Goal: Task Accomplishment & Management: Use online tool/utility

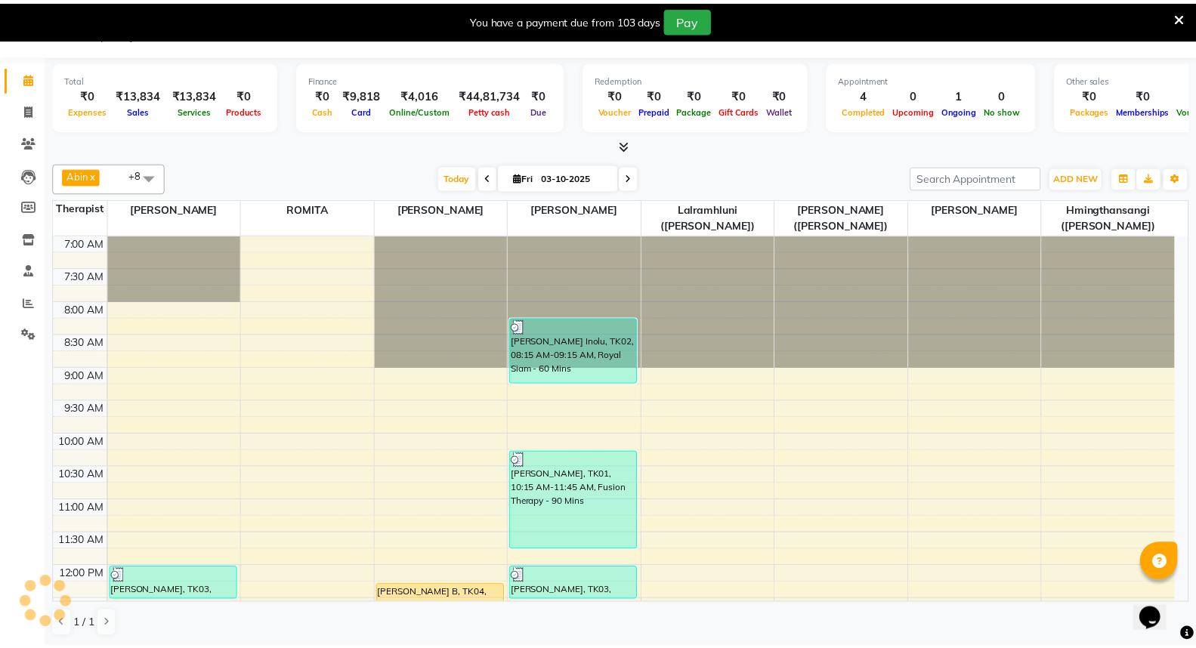
scroll to position [252, 0]
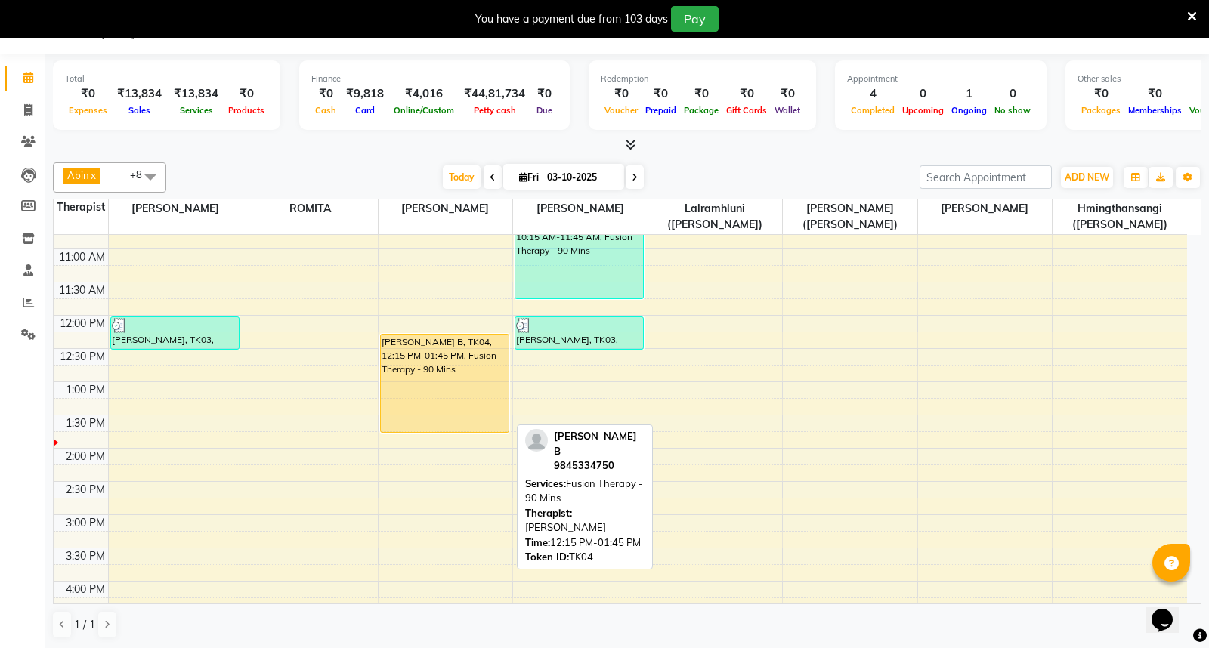
click at [442, 382] on div "[PERSON_NAME] B, TK04, 12:15 PM-01:45 PM, Fusion Therapy - 90 Mins" at bounding box center [445, 383] width 128 height 97
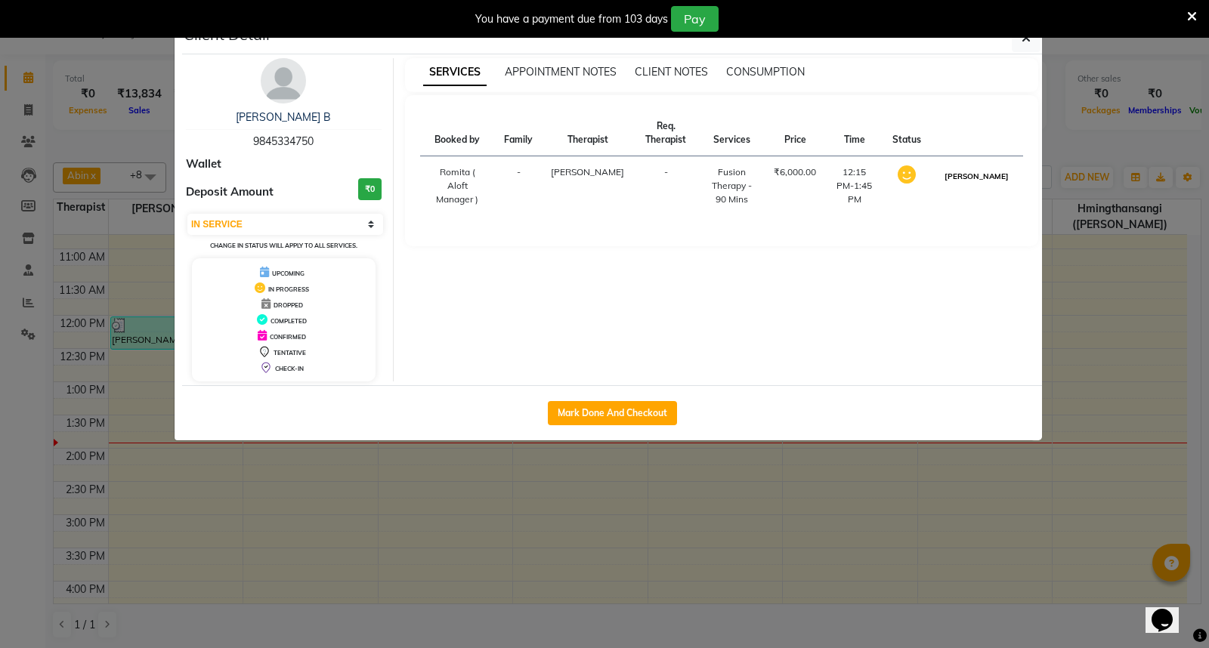
click at [993, 184] on button "[PERSON_NAME]" at bounding box center [976, 176] width 72 height 19
select select "3"
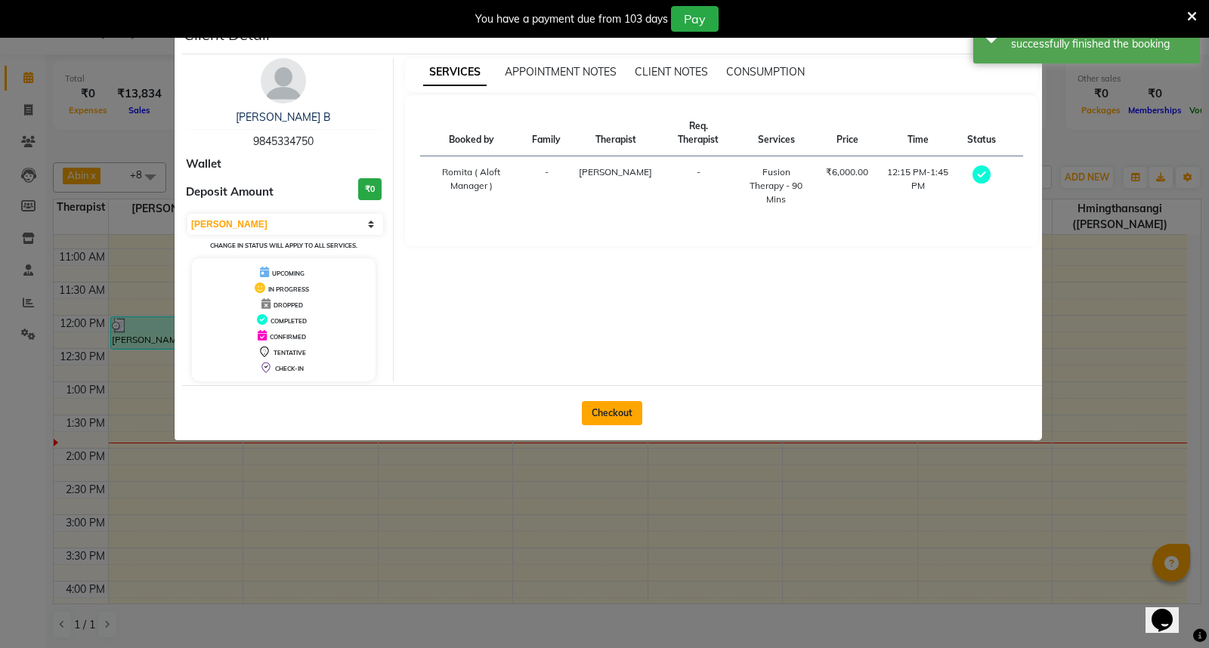
click at [609, 413] on button "Checkout" at bounding box center [612, 413] width 60 height 24
select select "6403"
select select "service"
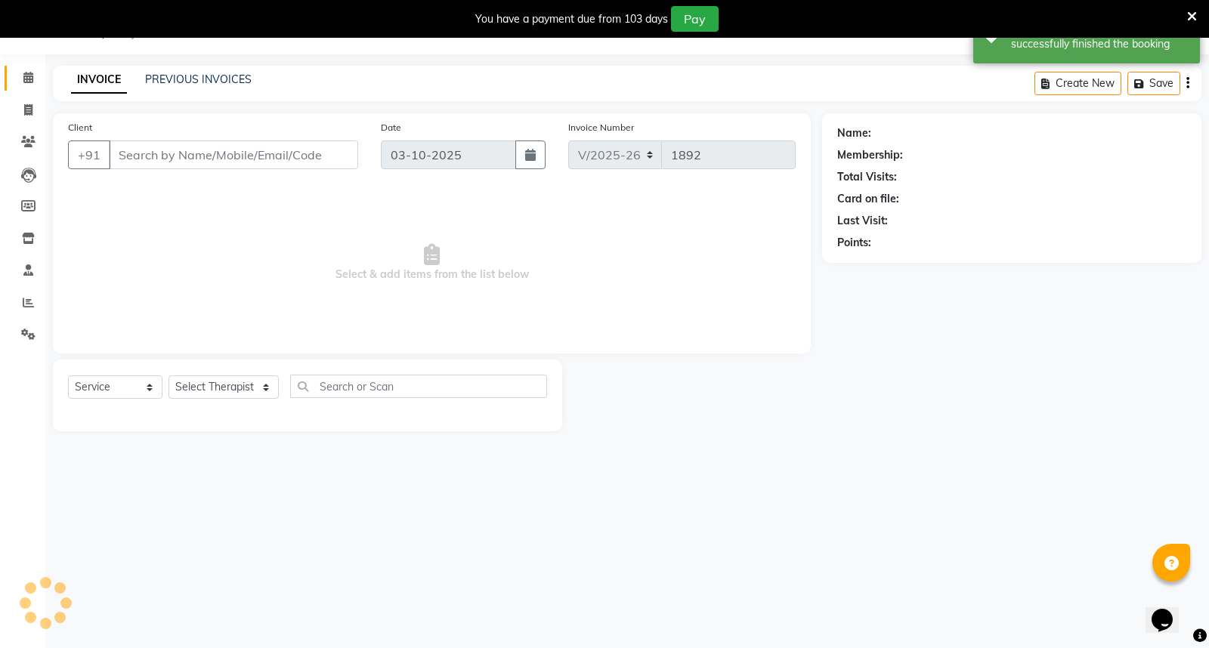
type input "9845334750"
select select "48456"
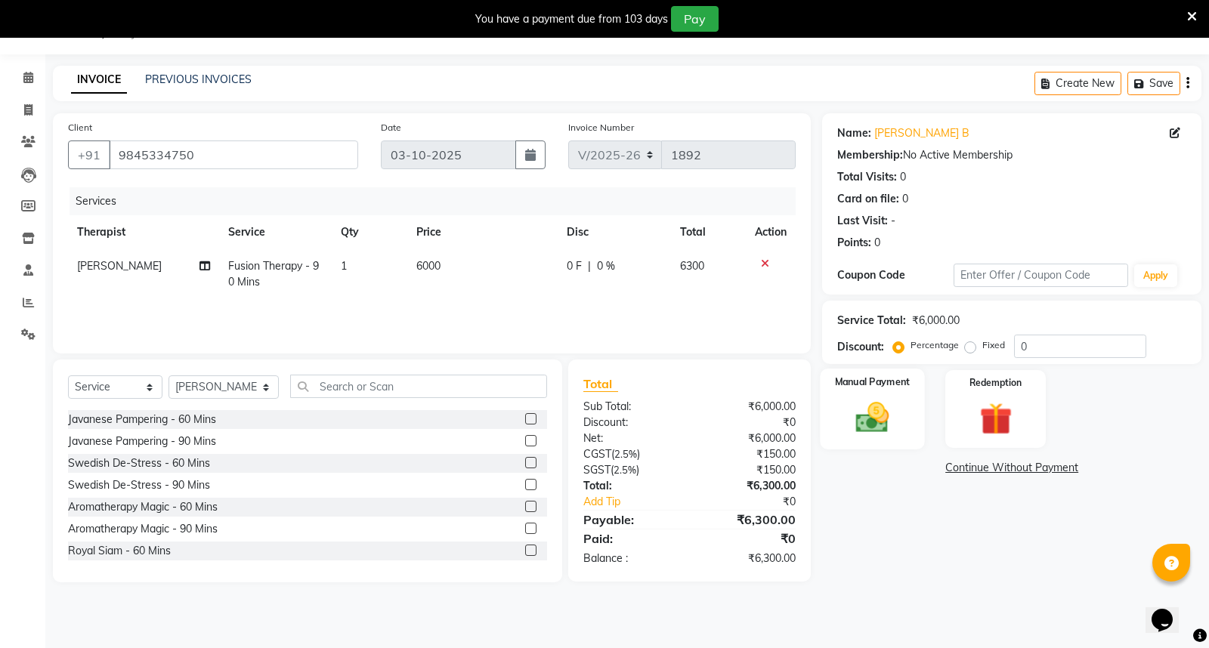
click at [881, 402] on img at bounding box center [872, 417] width 54 height 39
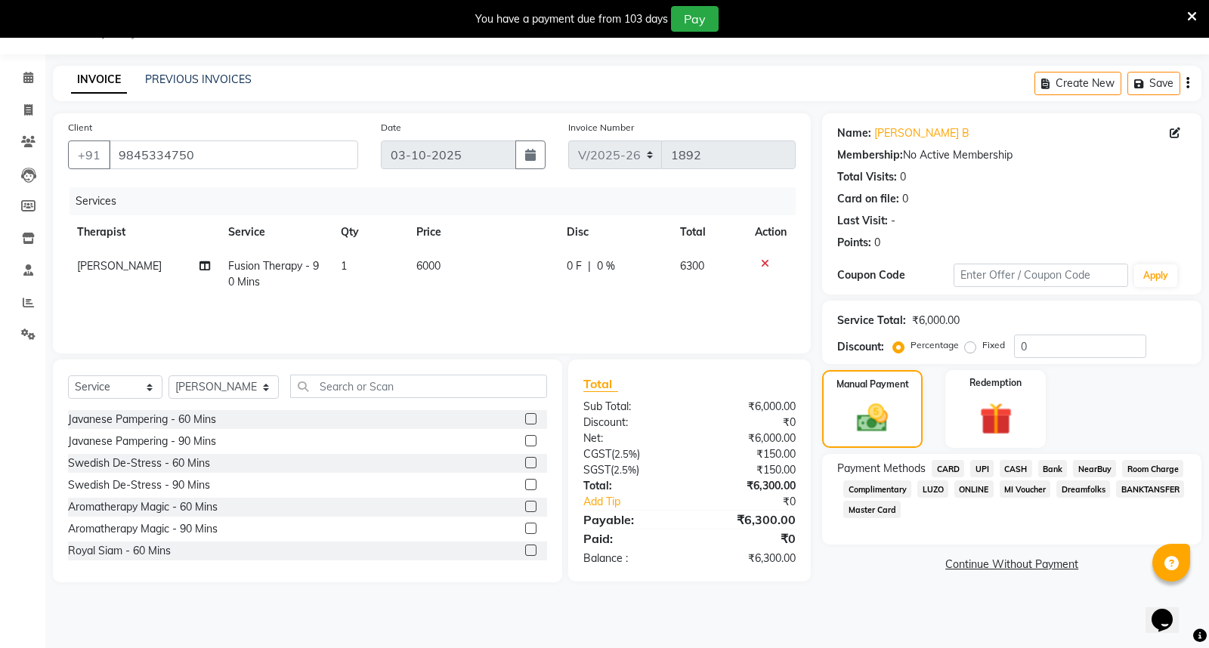
click at [949, 458] on div "Payment Methods CARD UPI CASH Bank NearBuy Room Charge Complimentary LUZO ONLIN…" at bounding box center [1011, 499] width 379 height 91
click at [948, 466] on span "CARD" at bounding box center [947, 468] width 32 height 17
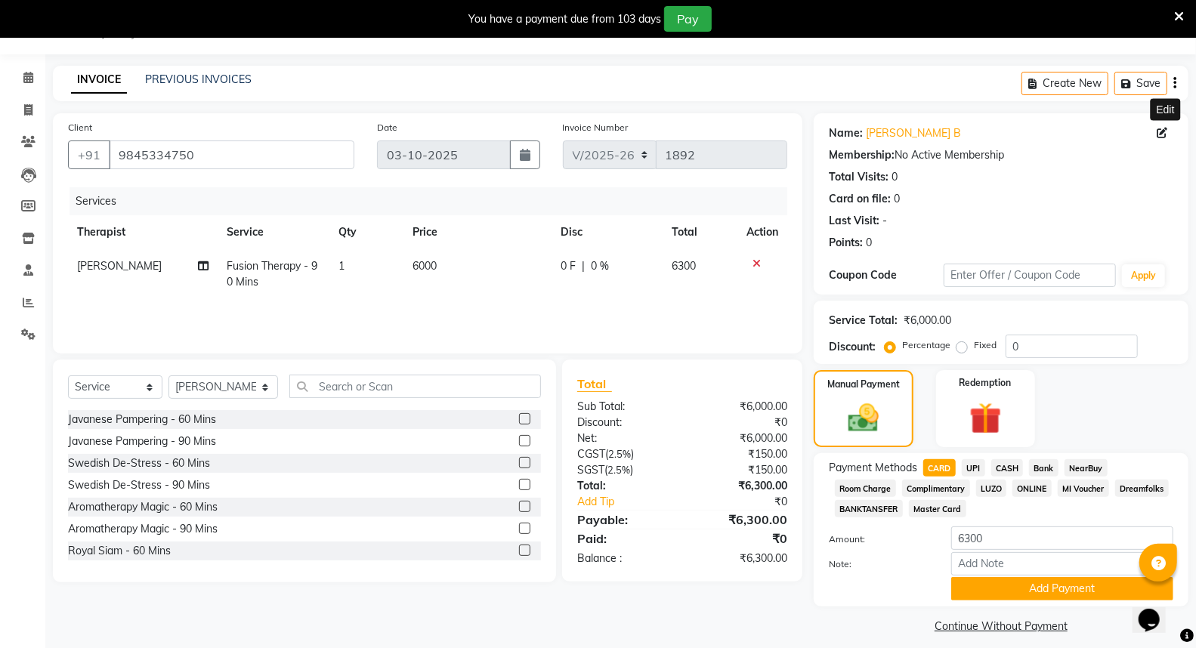
click at [1164, 133] on icon at bounding box center [1161, 133] width 11 height 11
select select "[DEMOGRAPHIC_DATA]"
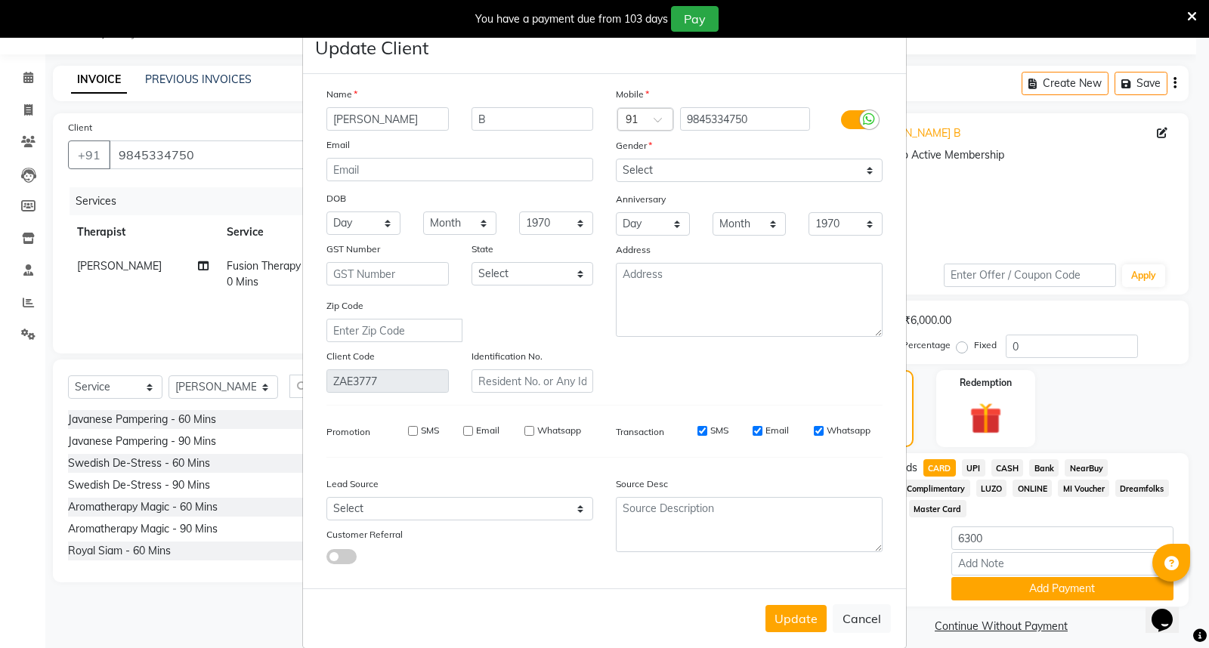
click at [368, 118] on input "[PERSON_NAME]" at bounding box center [387, 118] width 122 height 23
type input "[PERSON_NAME]"
click at [484, 119] on input "B" at bounding box center [532, 118] width 122 height 23
type input "Balaji"
click at [796, 620] on button "Update" at bounding box center [795, 618] width 61 height 27
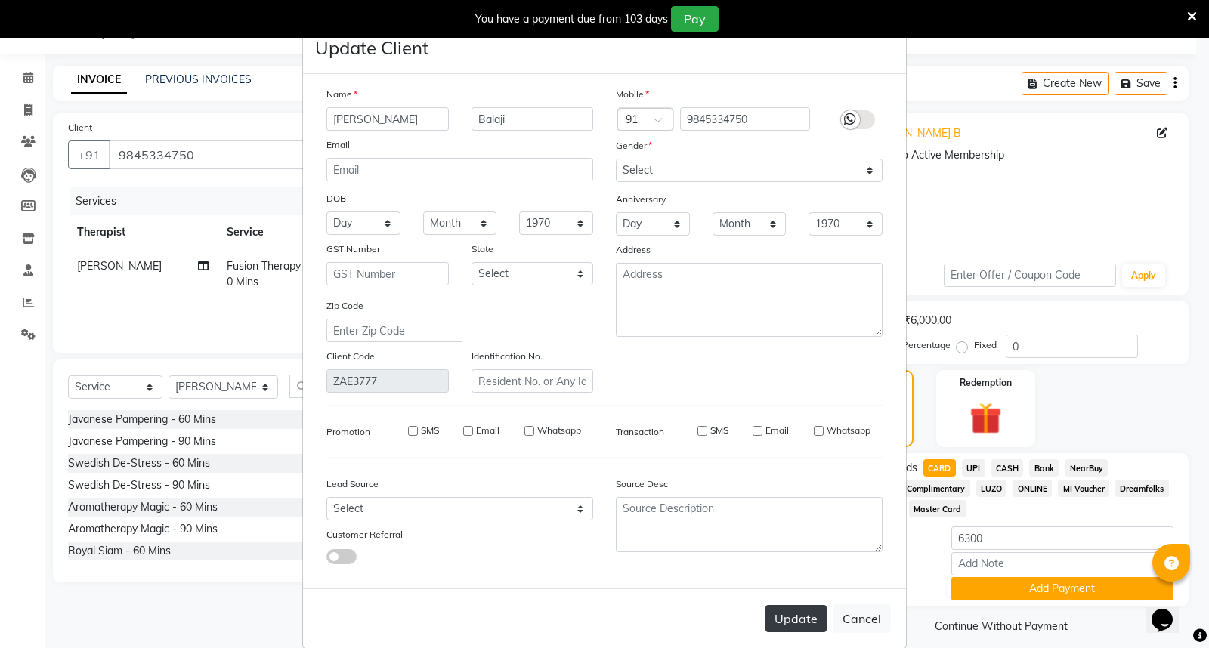
select select
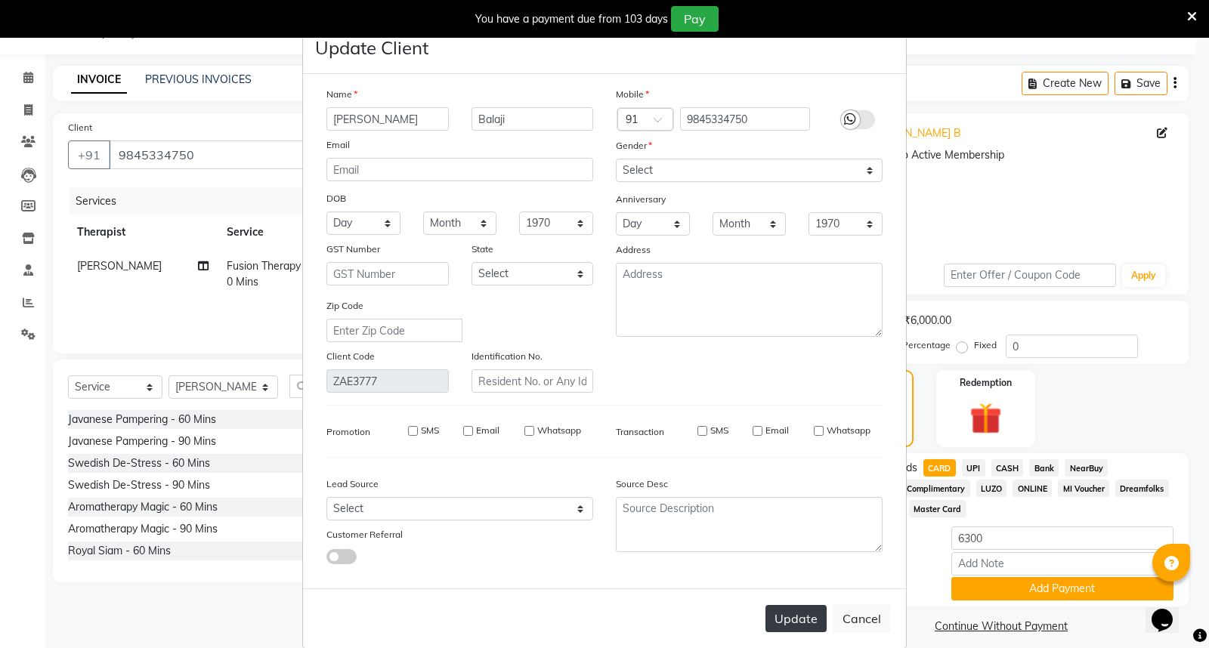
select select
checkbox input "false"
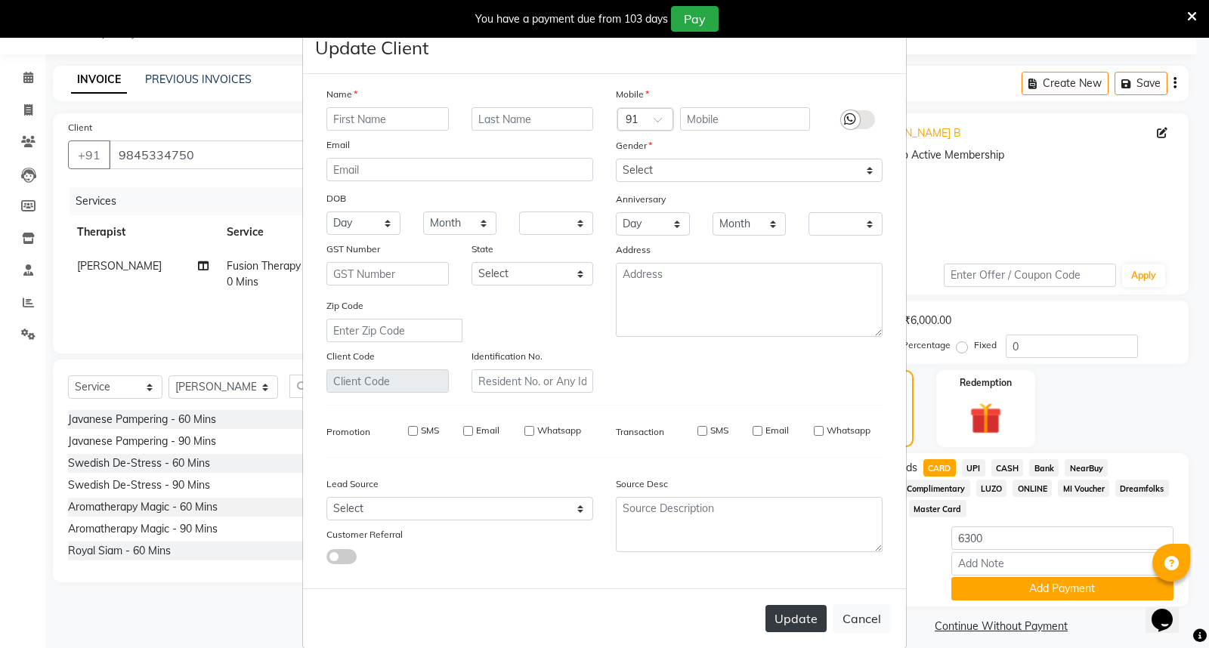
checkbox input "false"
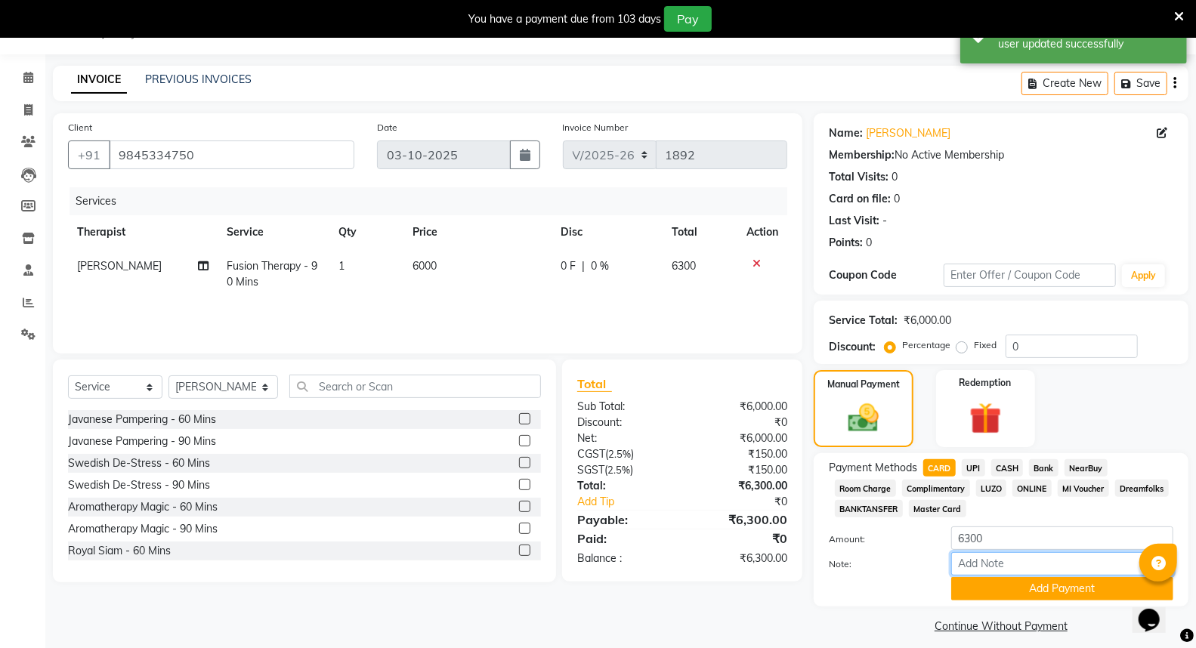
click at [979, 569] on input "Note:" at bounding box center [1062, 563] width 222 height 23
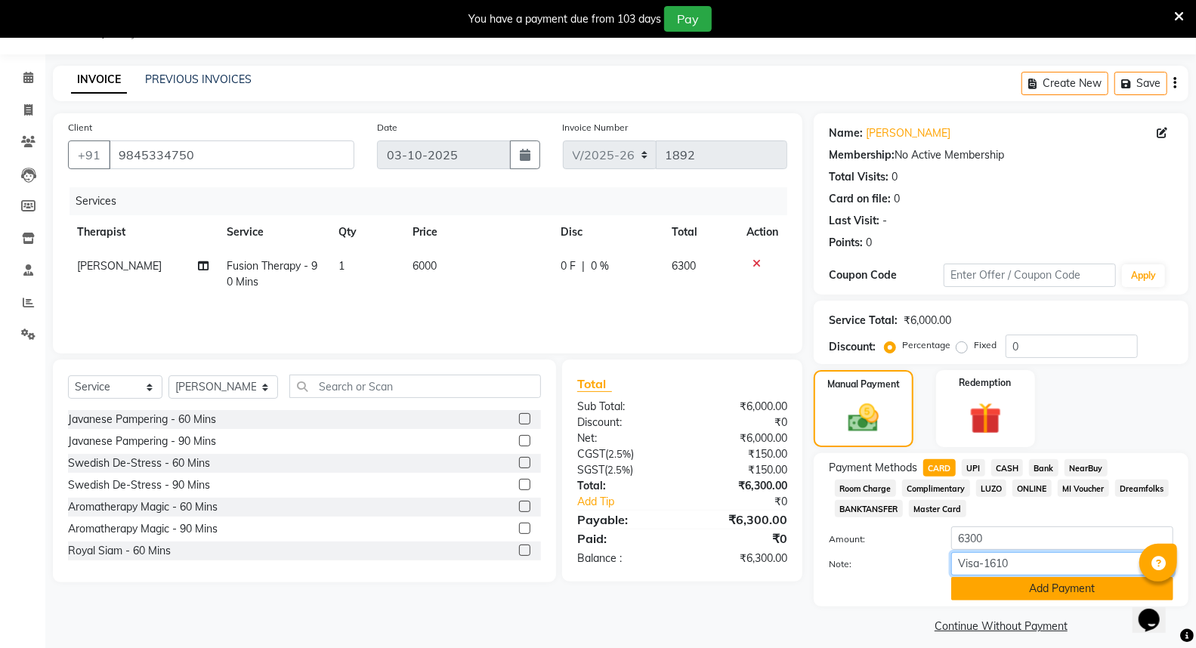
type input "Visa-1610"
click at [1075, 597] on button "Add Payment" at bounding box center [1062, 588] width 222 height 23
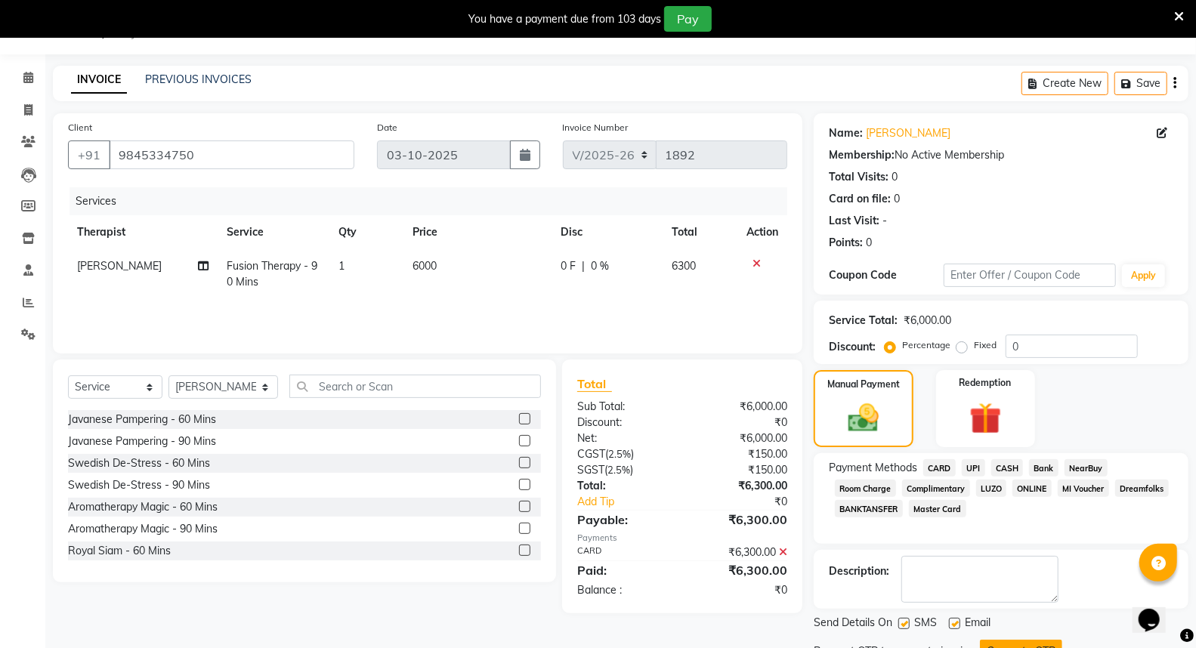
scroll to position [63, 0]
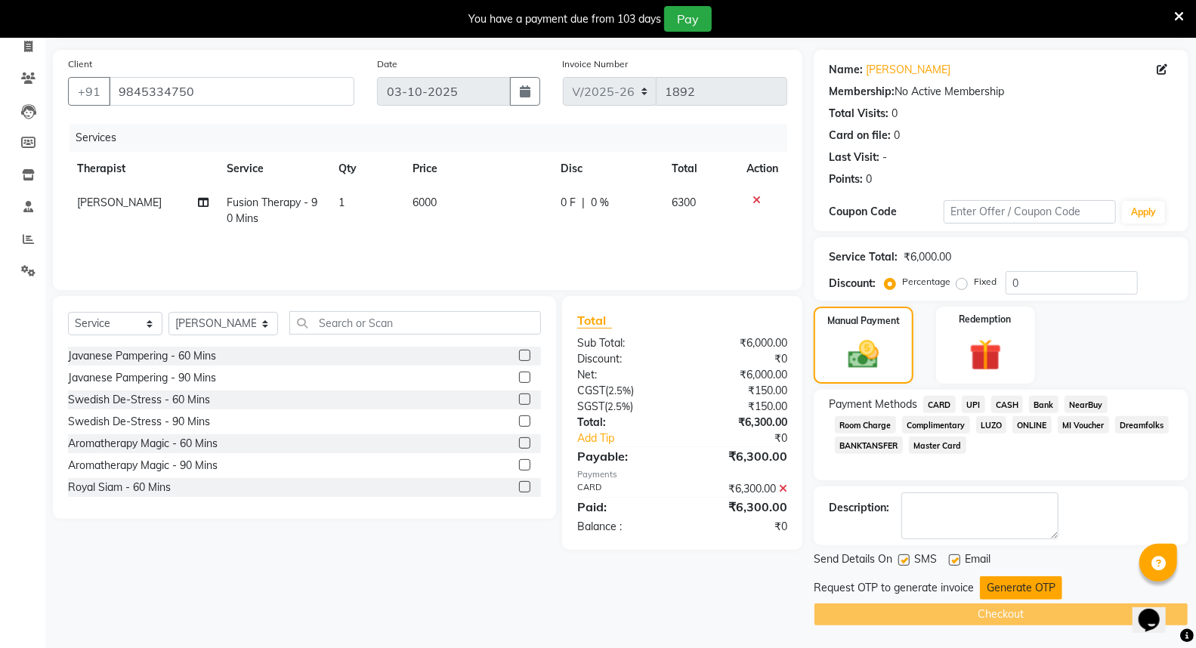
click at [1023, 587] on button "Generate OTP" at bounding box center [1021, 587] width 82 height 23
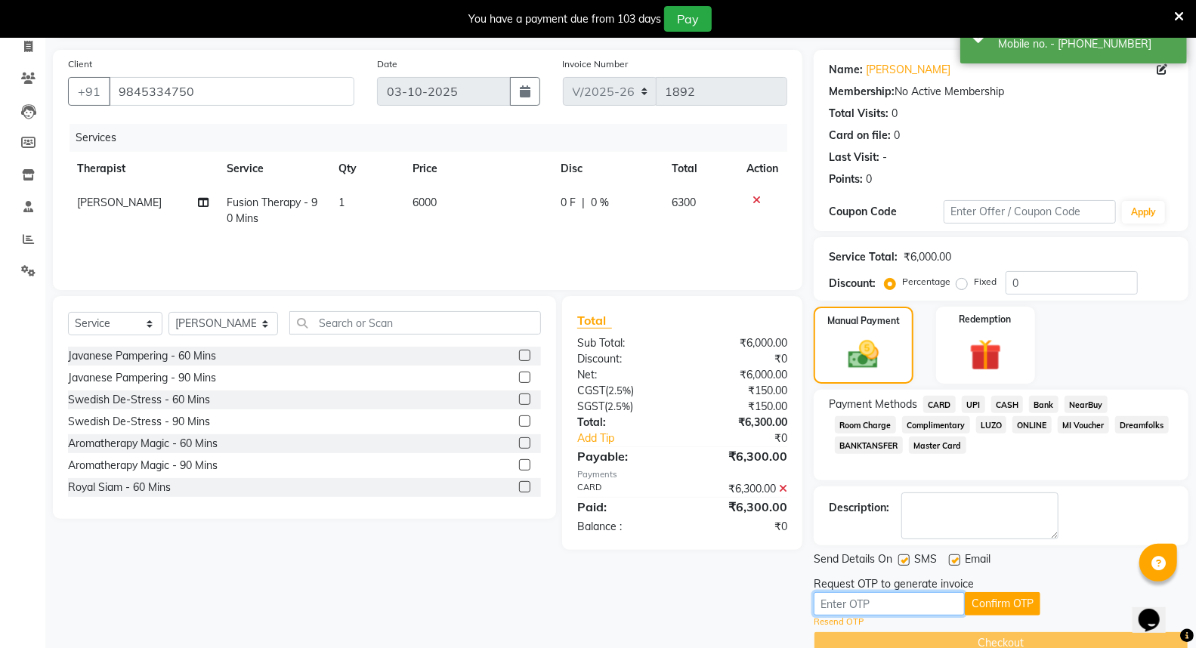
click at [876, 605] on input "text" at bounding box center [888, 603] width 151 height 23
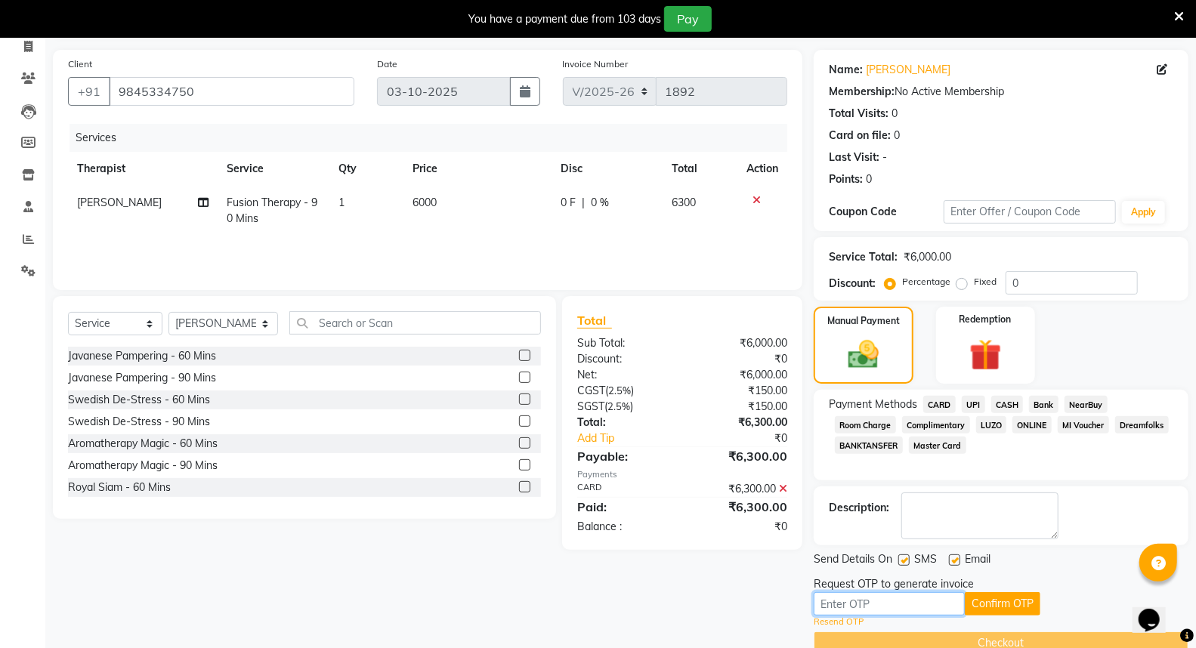
click at [854, 603] on input "text" at bounding box center [888, 603] width 151 height 23
type input "2148"
click at [1006, 600] on button "Confirm OTP" at bounding box center [1003, 603] width 76 height 23
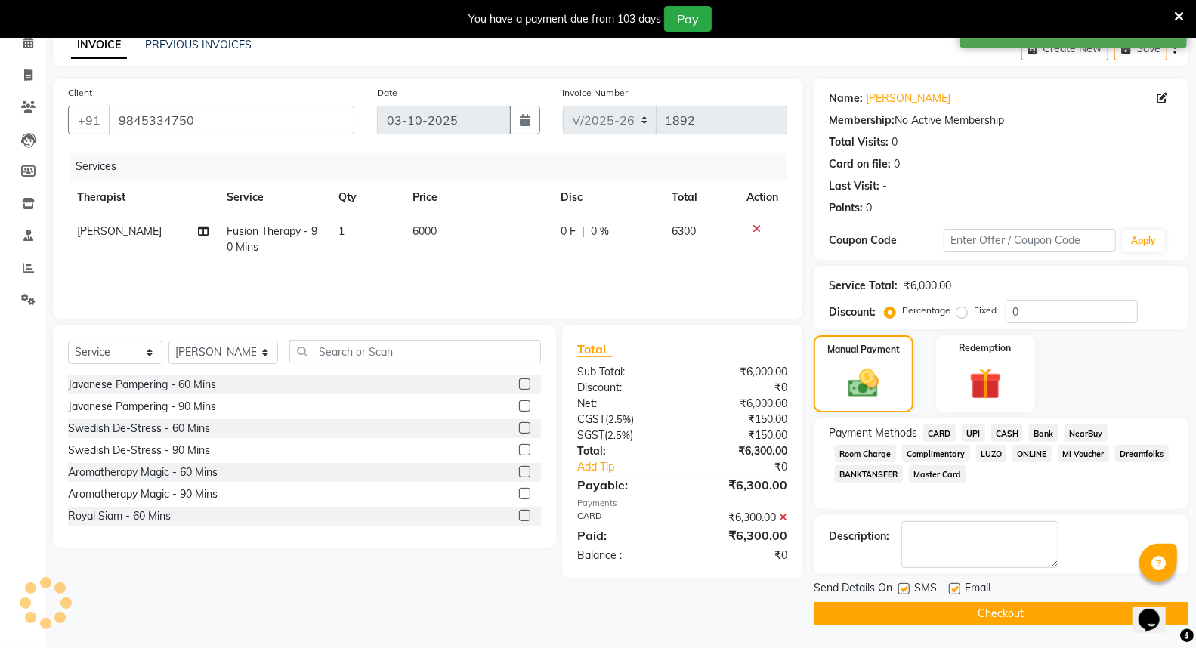
scroll to position [34, 0]
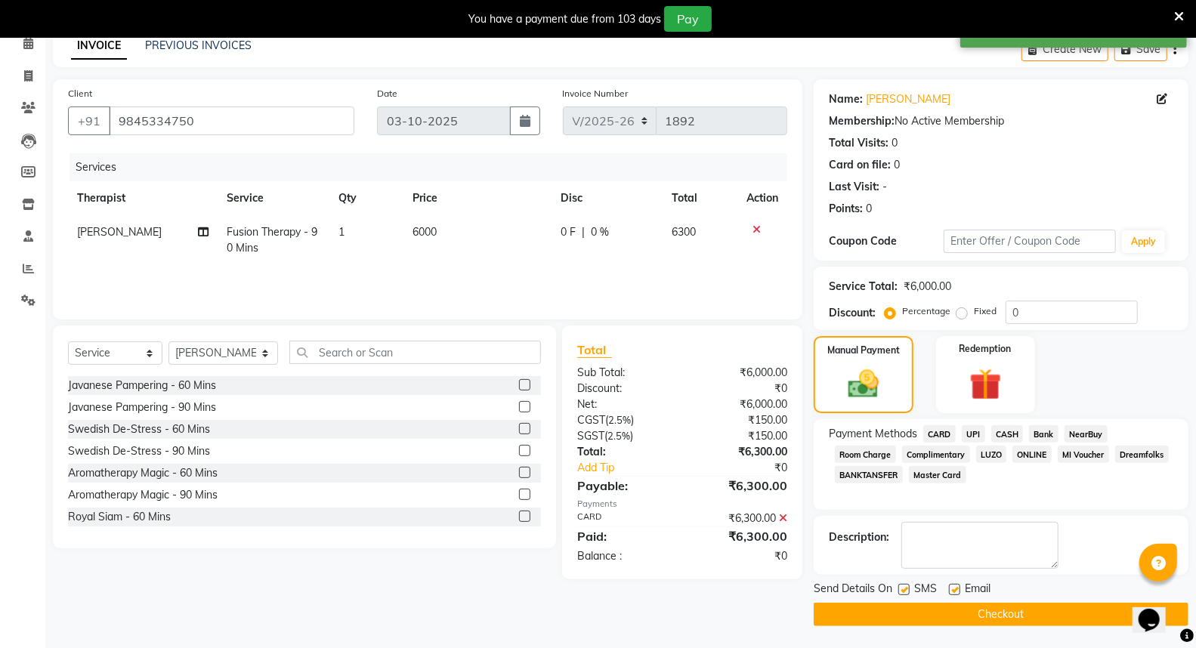
click at [1008, 609] on button "Checkout" at bounding box center [1000, 614] width 375 height 23
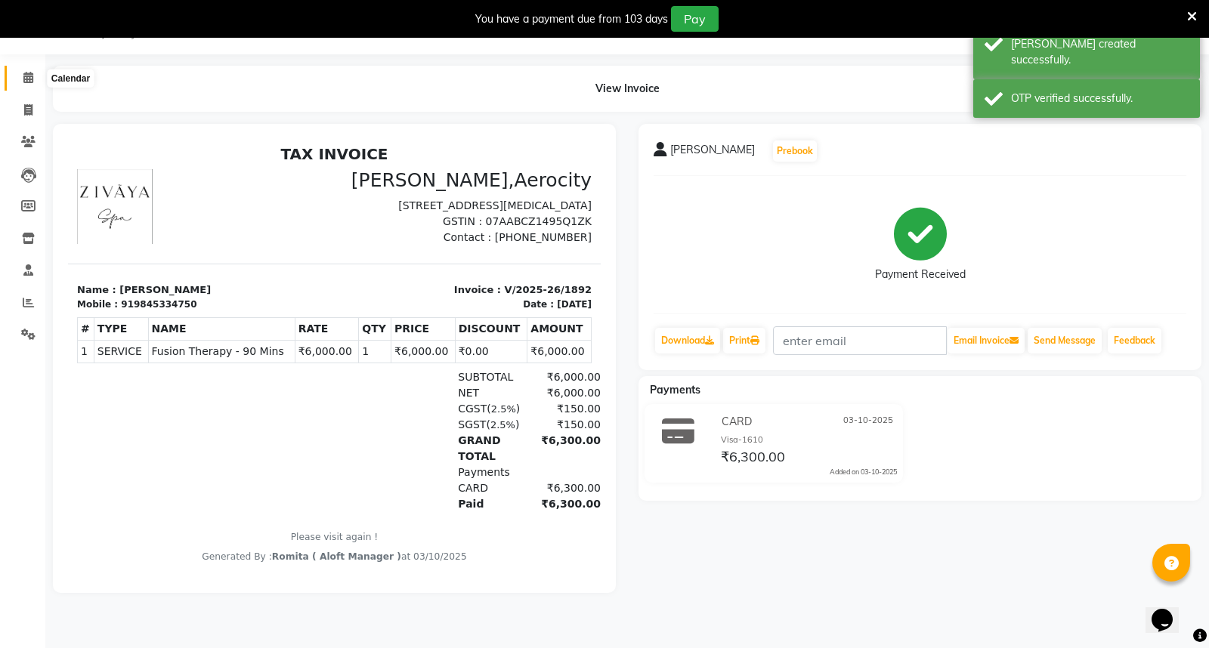
click at [31, 79] on icon at bounding box center [28, 77] width 10 height 11
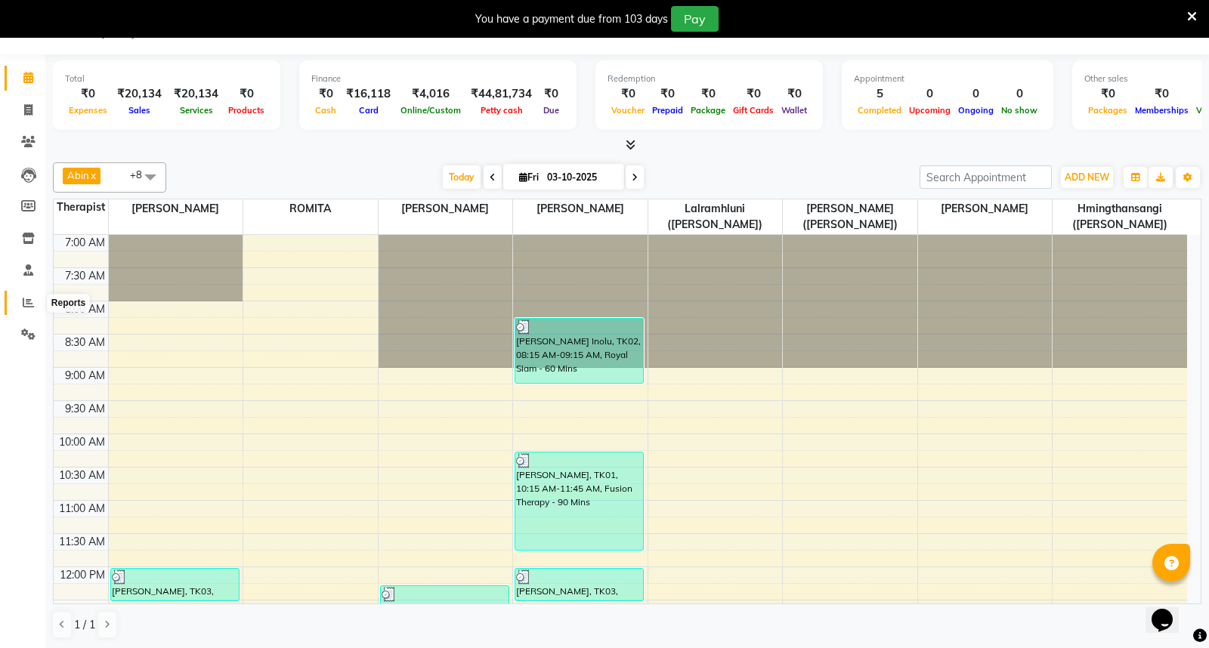
click at [27, 297] on icon at bounding box center [28, 302] width 11 height 11
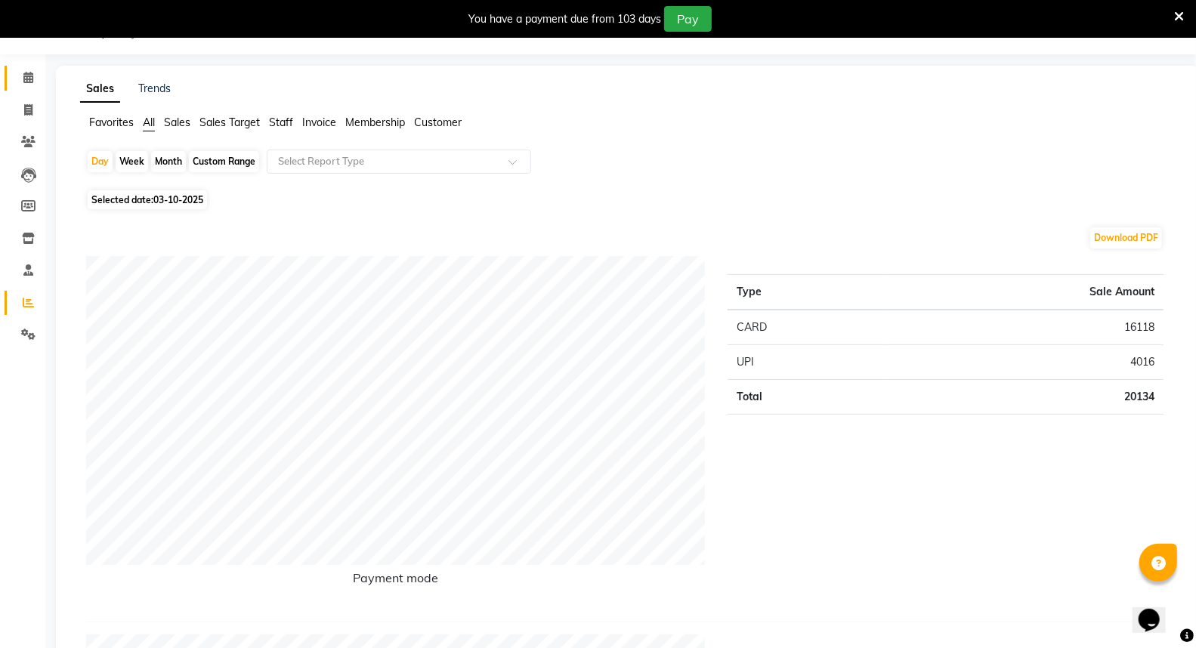
click at [30, 68] on link "Calendar" at bounding box center [23, 78] width 36 height 25
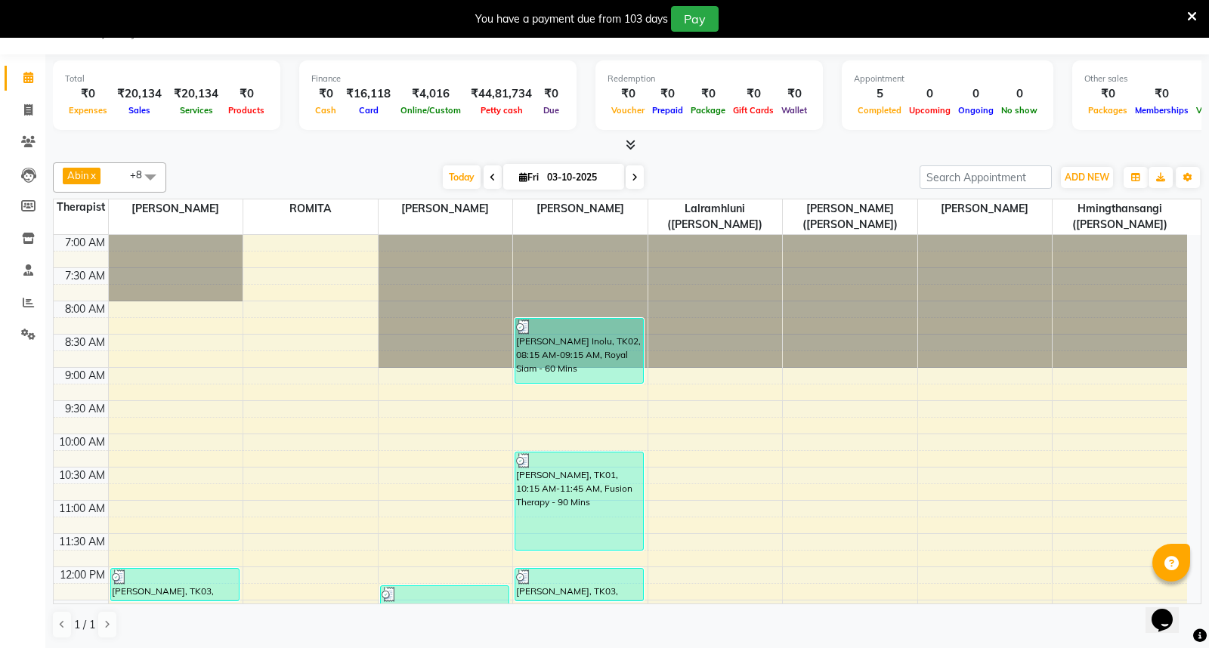
click at [1194, 6] on div at bounding box center [1192, 19] width 10 height 26
click at [1193, 11] on icon at bounding box center [1192, 17] width 10 height 14
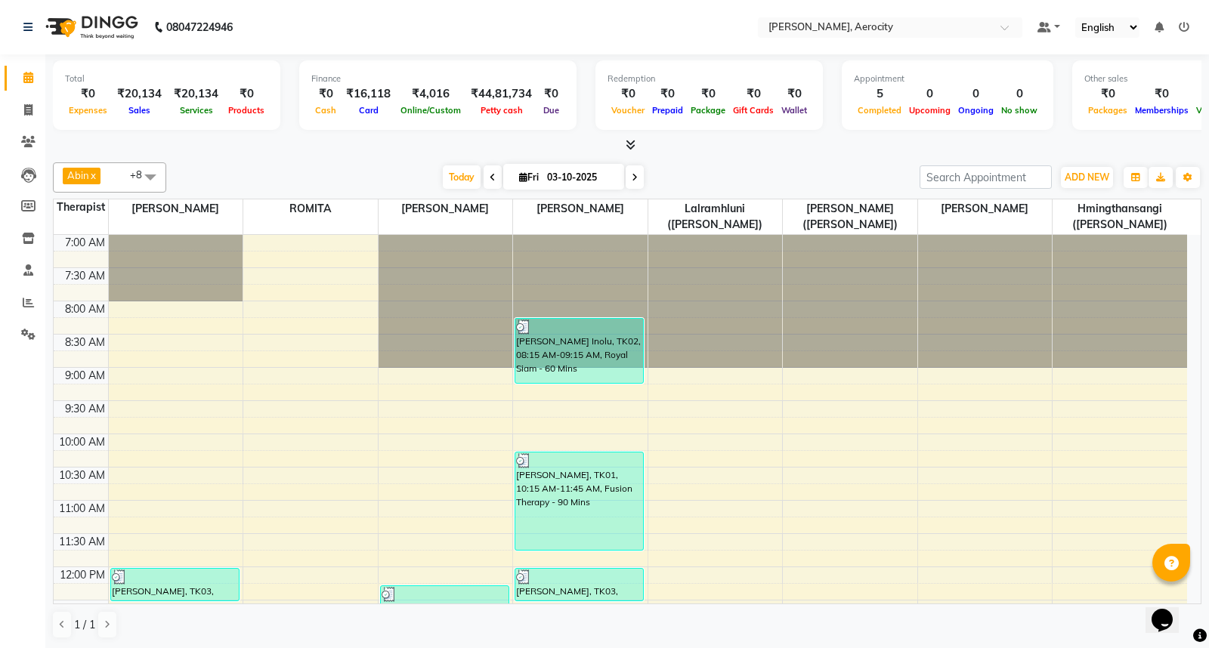
click at [1182, 26] on icon at bounding box center [1183, 27] width 11 height 11
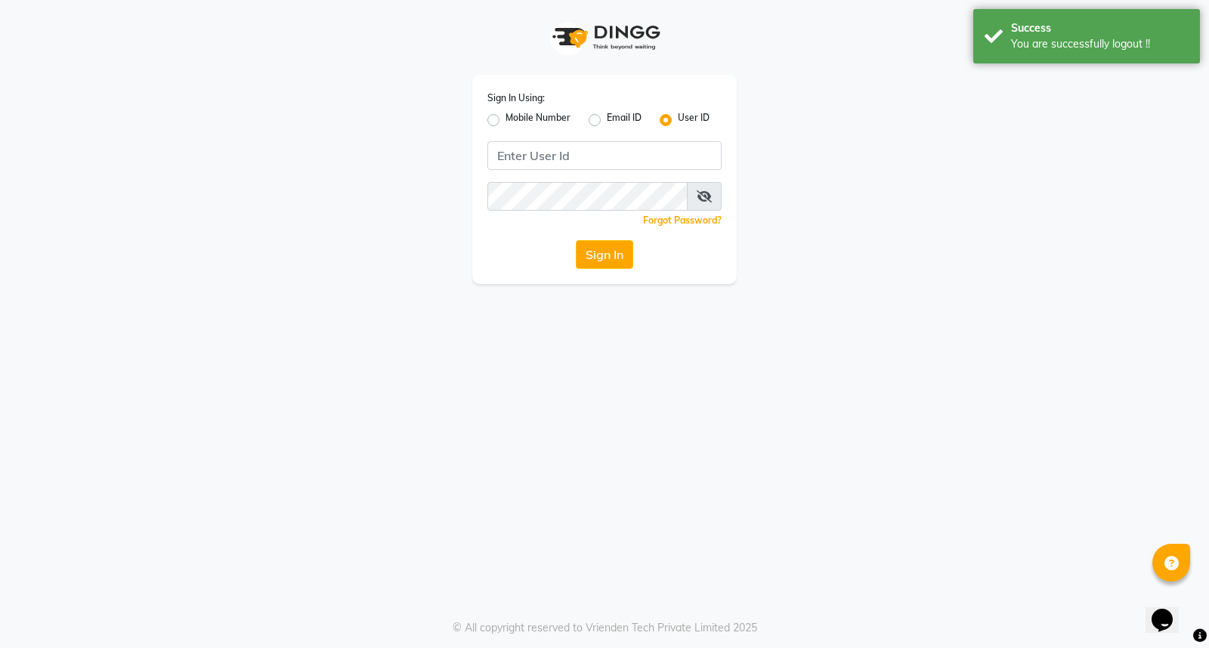
click at [505, 121] on label "Mobile Number" at bounding box center [537, 120] width 65 height 18
click at [505, 121] on input "Mobile Number" at bounding box center [510, 116] width 10 height 10
radio input "true"
radio input "false"
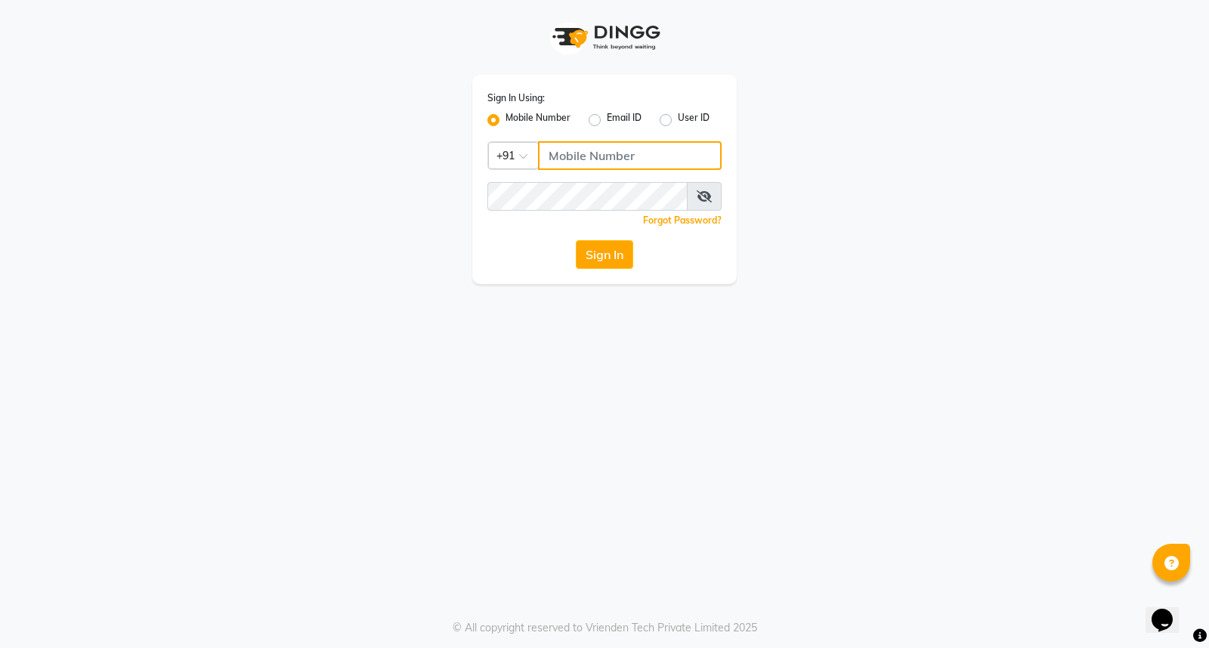
click at [576, 154] on input "Username" at bounding box center [630, 155] width 184 height 29
type input "9"
drag, startPoint x: 639, startPoint y: 156, endPoint x: 537, endPoint y: 162, distance: 102.1
click at [537, 162] on div "Country Code × [PHONE_NUMBER]" at bounding box center [604, 155] width 234 height 29
type input "7389901811"
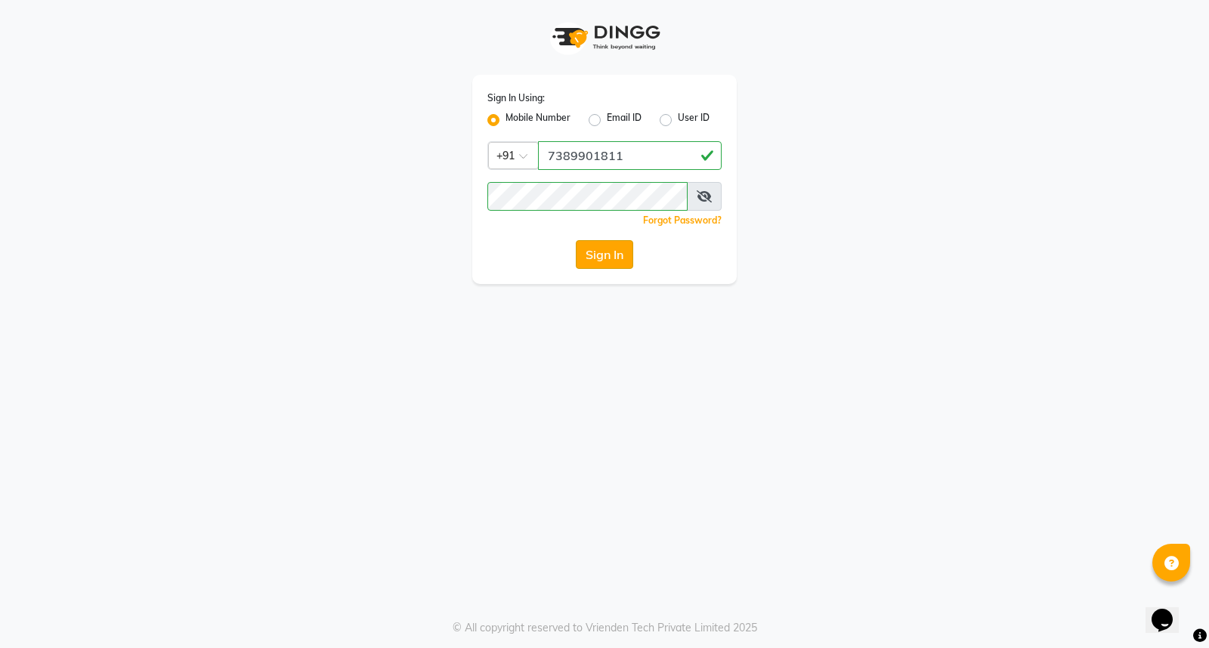
click at [608, 252] on button "Sign In" at bounding box center [604, 254] width 57 height 29
